Goal: Find contact information: Find contact information

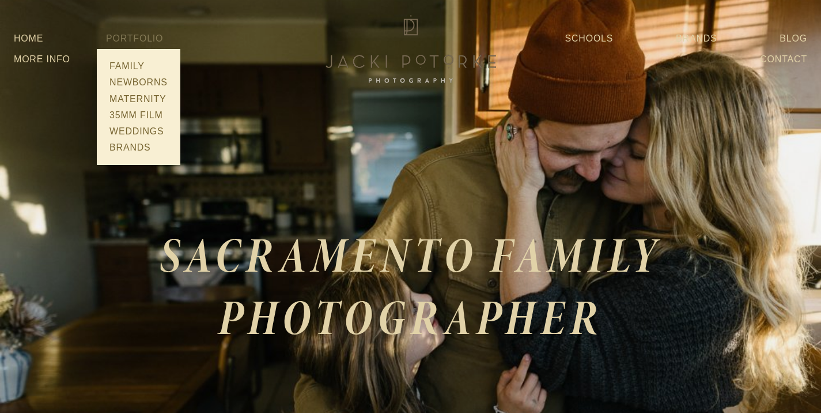
click at [144, 37] on link "Portfolio" at bounding box center [134, 38] width 57 height 10
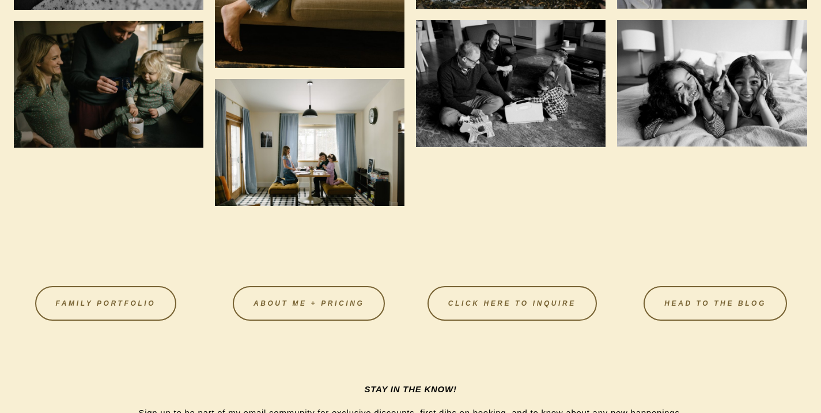
scroll to position [2947, 0]
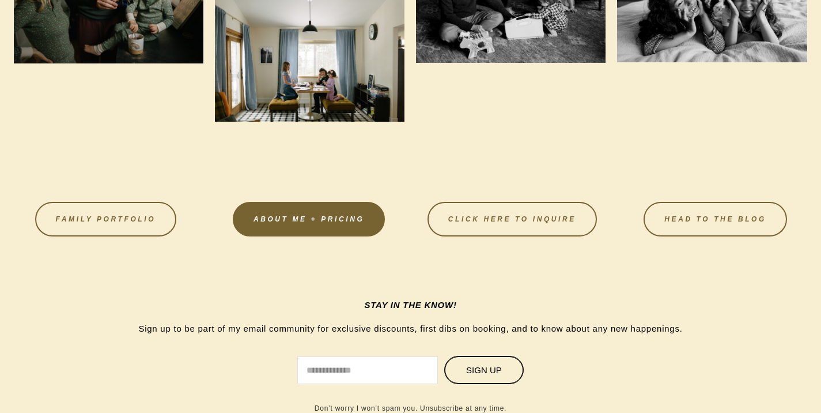
click at [336, 226] on link "About Me + Pricing" at bounding box center [309, 219] width 152 height 35
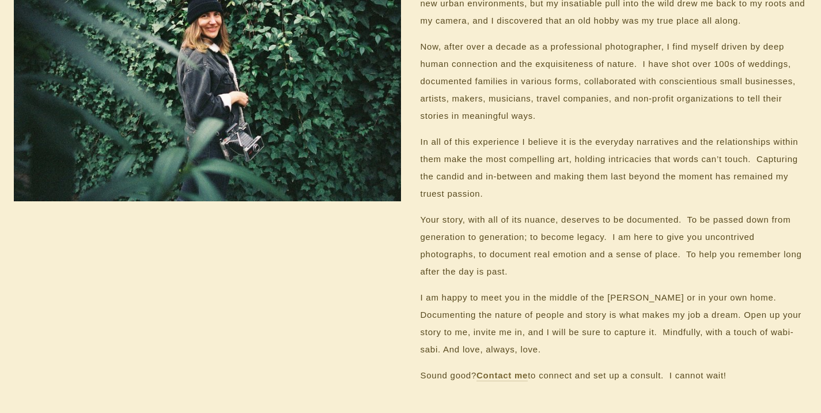
scroll to position [1085, 0]
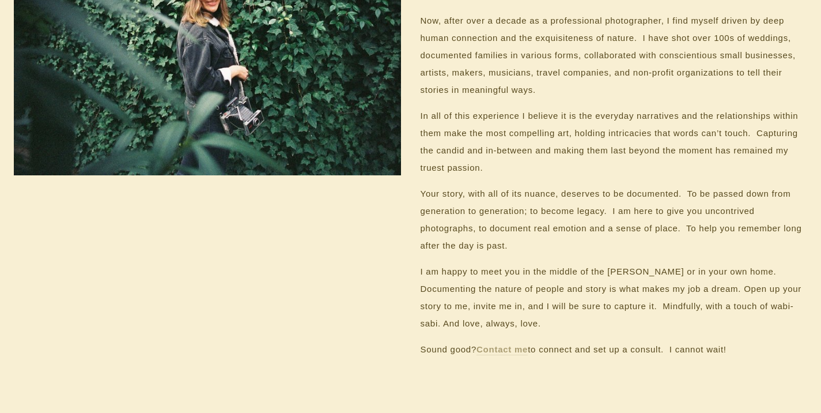
click at [512, 352] on strong "Contact me" at bounding box center [502, 349] width 51 height 10
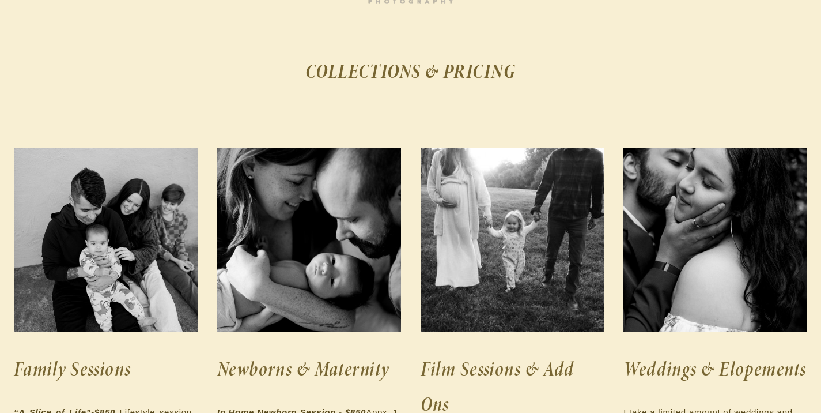
scroll to position [0, 0]
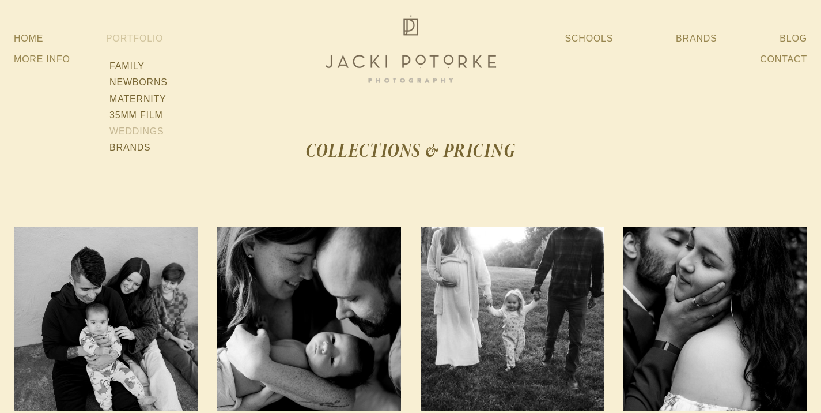
click at [125, 131] on link "Weddings" at bounding box center [138, 131] width 65 height 16
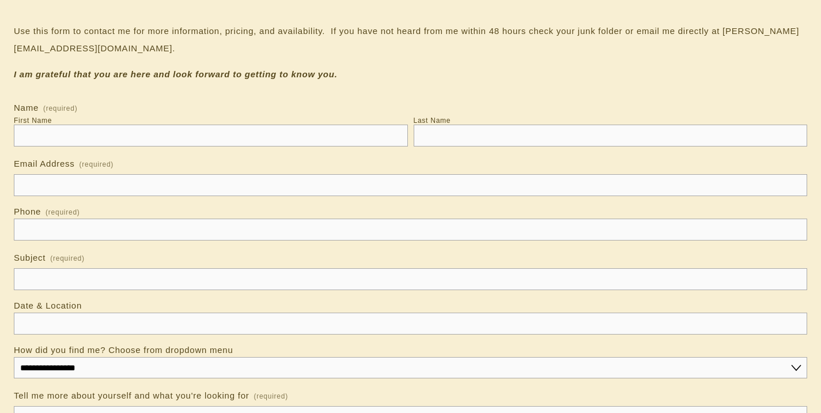
scroll to position [105, 0]
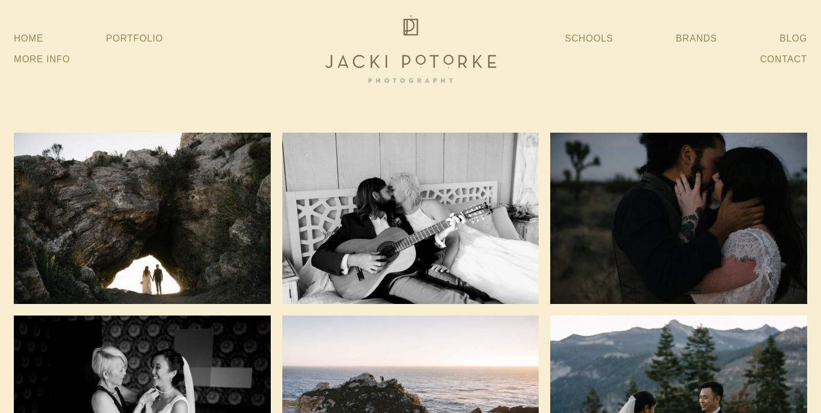
drag, startPoint x: 826, startPoint y: 16, endPoint x: 829, endPoint y: -9, distance: 24.9
